Goal: Task Accomplishment & Management: Complete application form

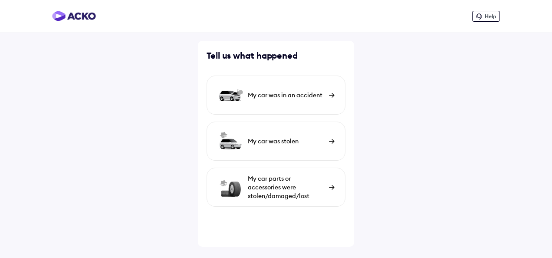
click at [480, 16] on icon at bounding box center [479, 16] width 6 height 6
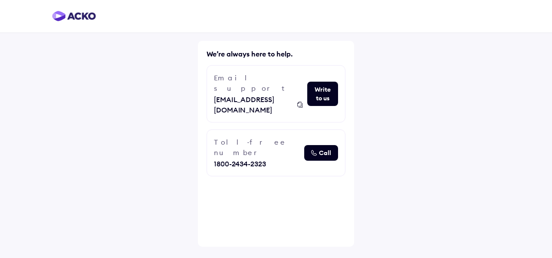
click at [311, 84] on button "Write to us" at bounding box center [322, 94] width 31 height 24
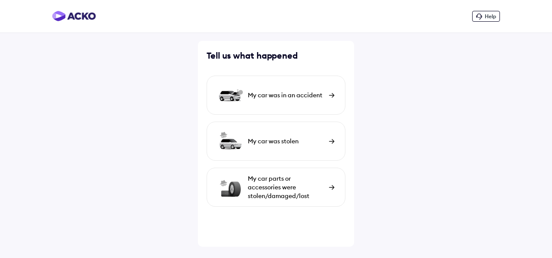
click at [279, 95] on div "My car was in an accident" at bounding box center [286, 95] width 77 height 9
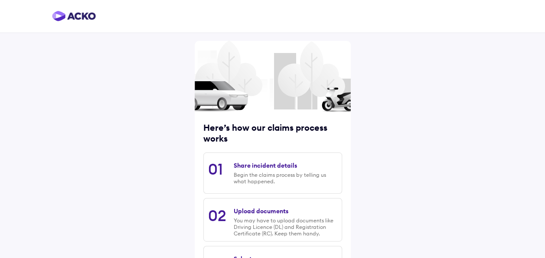
scroll to position [132, 0]
